Goal: Information Seeking & Learning: Learn about a topic

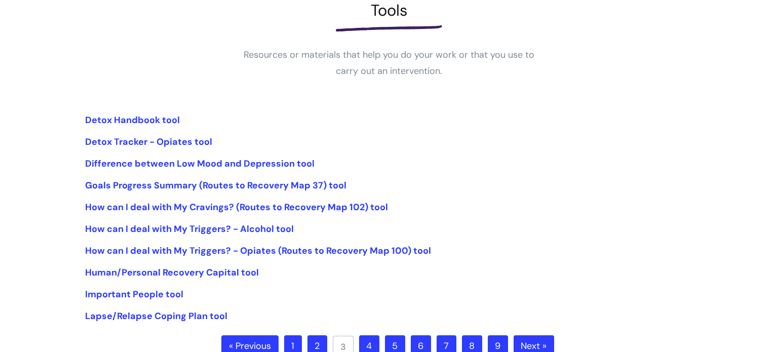
scroll to position [165, 0]
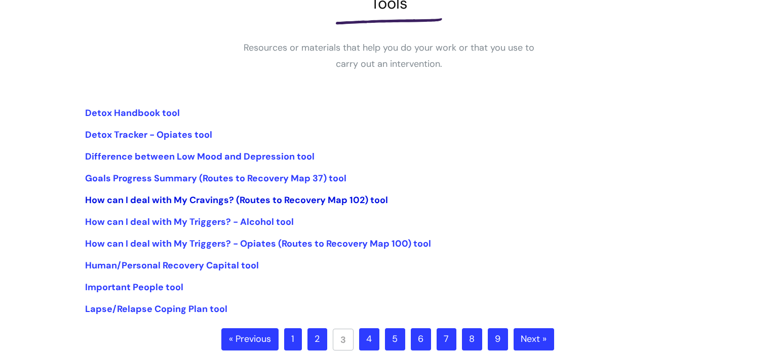
click at [272, 199] on link "How can I deal with My Cravings? (Routes to Recovery Map 102) tool" at bounding box center [236, 200] width 303 height 12
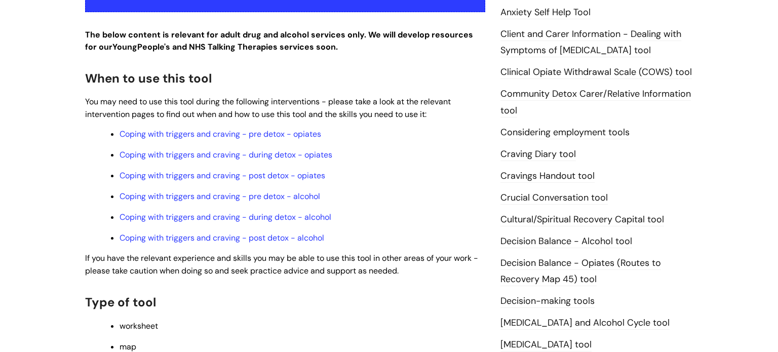
scroll to position [389, 0]
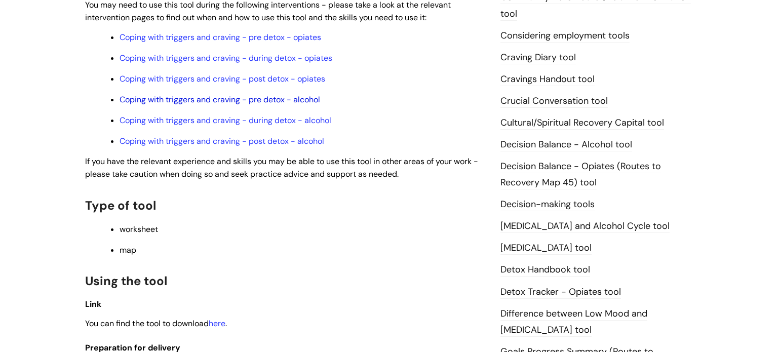
click at [286, 105] on link "Coping with triggers and craving - pre detox - alcohol" at bounding box center [220, 99] width 201 height 11
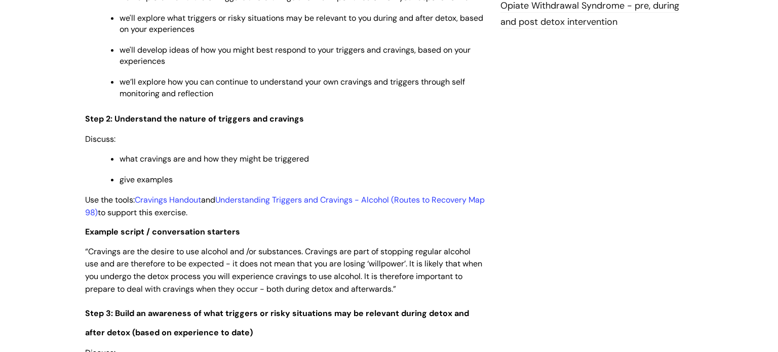
scroll to position [1267, 0]
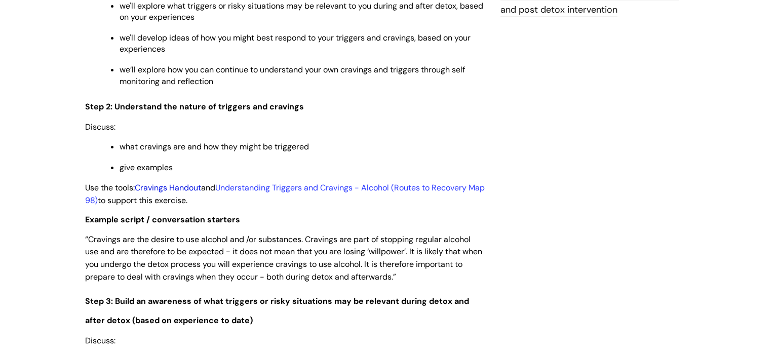
click at [172, 193] on link "Cravings Handout" at bounding box center [168, 187] width 66 height 11
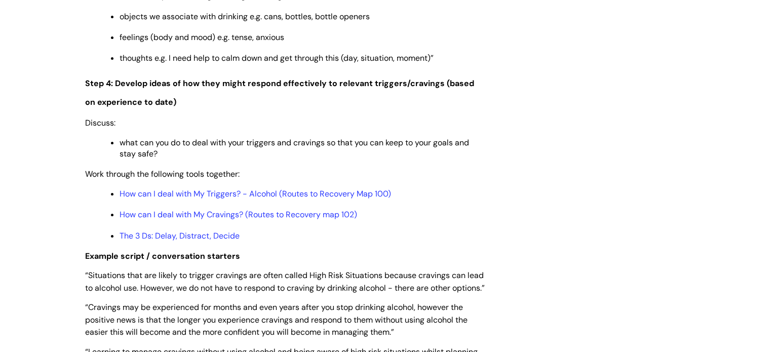
scroll to position [1885, 0]
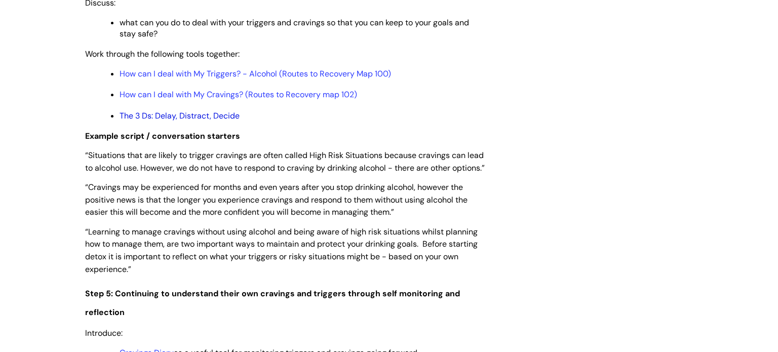
click at [157, 121] on link "The 3 Ds: Delay, Distract, Decide" at bounding box center [180, 115] width 120 height 11
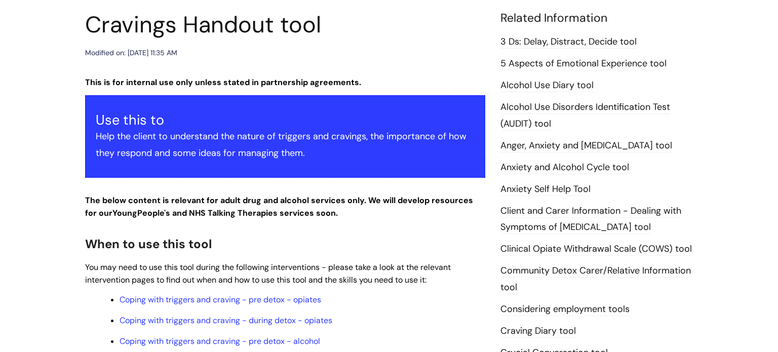
scroll to position [396, 0]
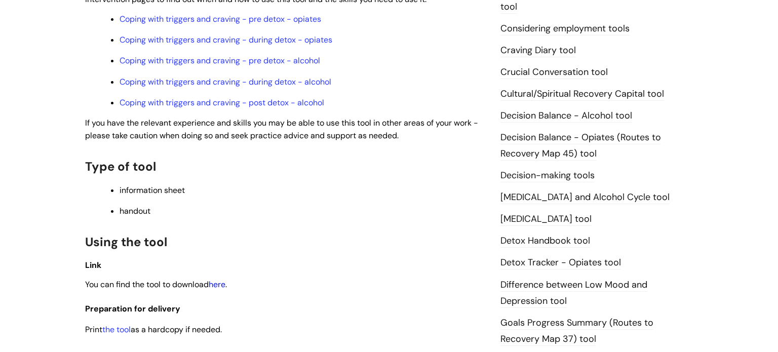
click at [223, 290] on link "here" at bounding box center [217, 284] width 17 height 11
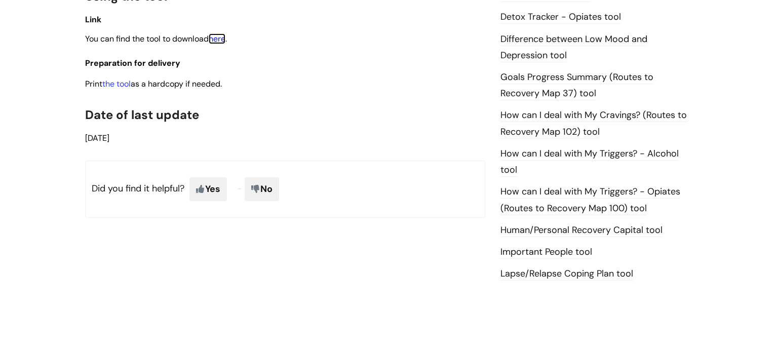
scroll to position [634, 0]
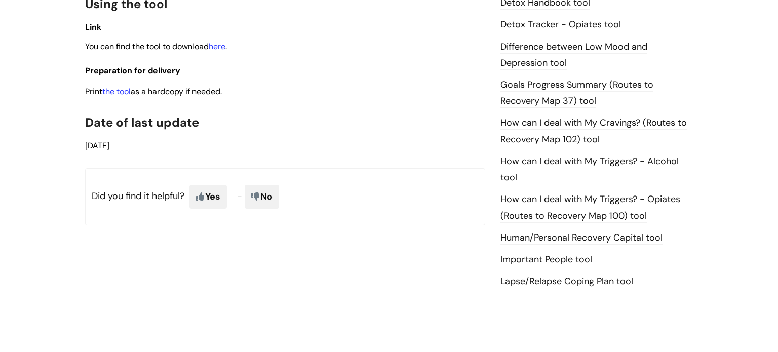
click at [516, 162] on link "How can I deal with My Triggers? - Alcohol tool" at bounding box center [590, 169] width 178 height 29
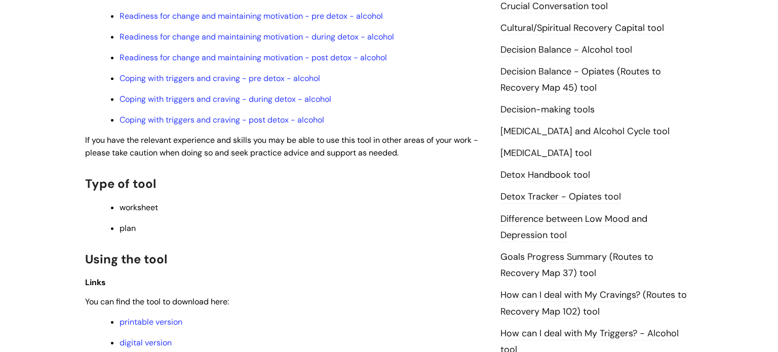
scroll to position [555, 0]
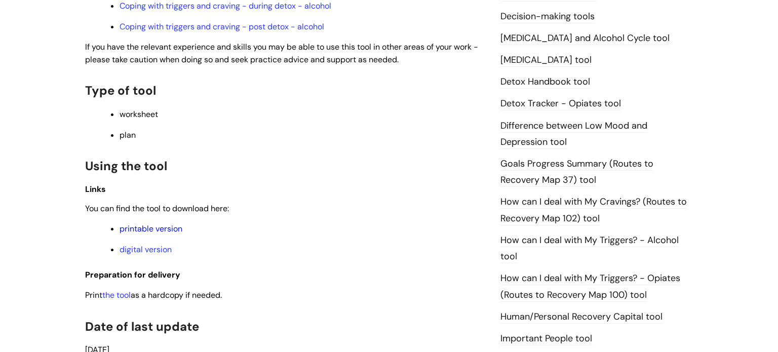
click at [153, 234] on link "printable version" at bounding box center [151, 228] width 63 height 11
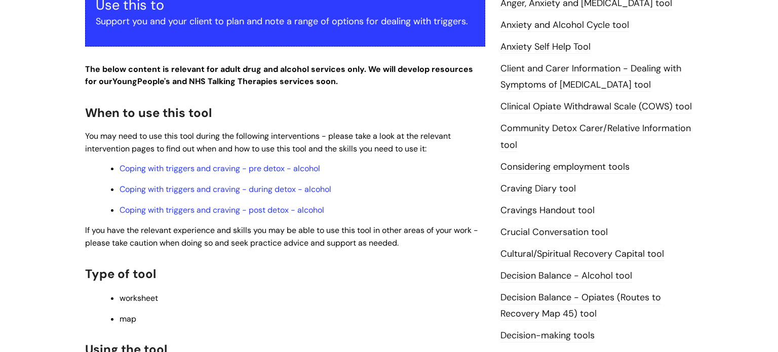
scroll to position [478, 0]
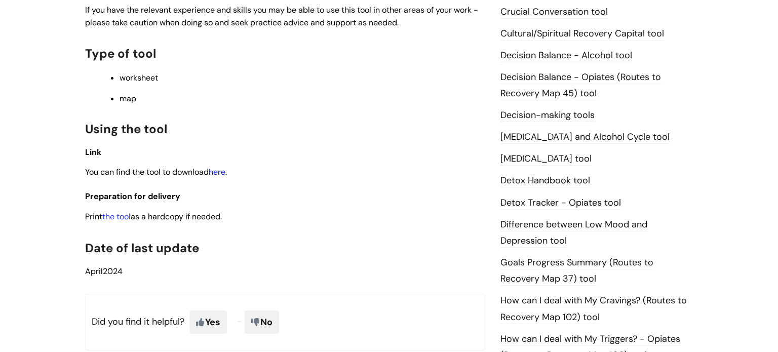
click at [221, 177] on link "here" at bounding box center [217, 172] width 17 height 11
